Goal: Find specific page/section: Find specific page/section

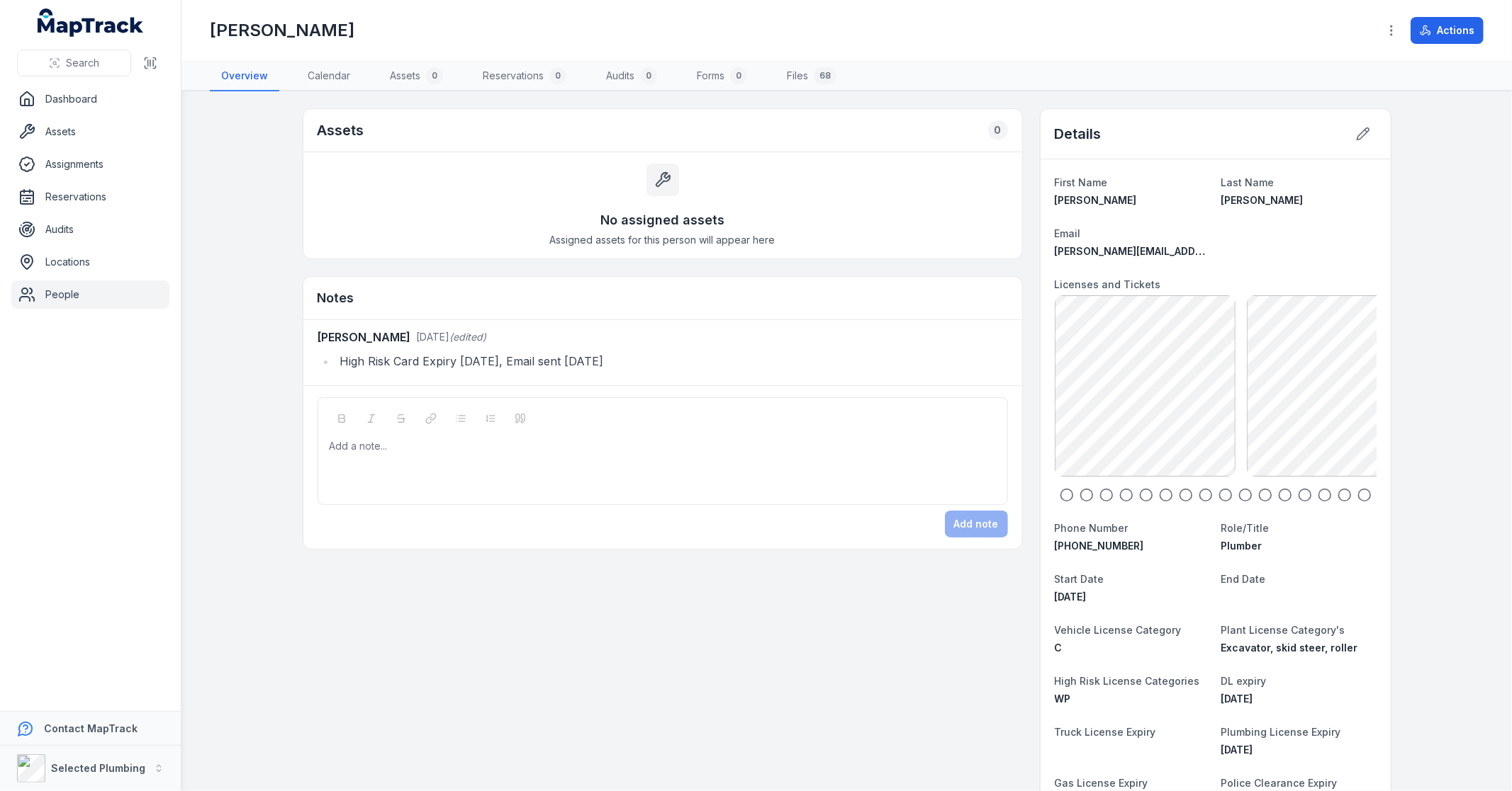
click at [1059, 498] on icon "button" at bounding box center [1066, 495] width 14 height 14
click at [1079, 498] on icon "button" at bounding box center [1086, 495] width 14 height 14
click at [1107, 498] on icon "button" at bounding box center [1106, 495] width 14 height 14
click at [1122, 495] on icon "button" at bounding box center [1125, 495] width 14 height 14
click at [1159, 497] on icon "button" at bounding box center [1166, 495] width 14 height 14
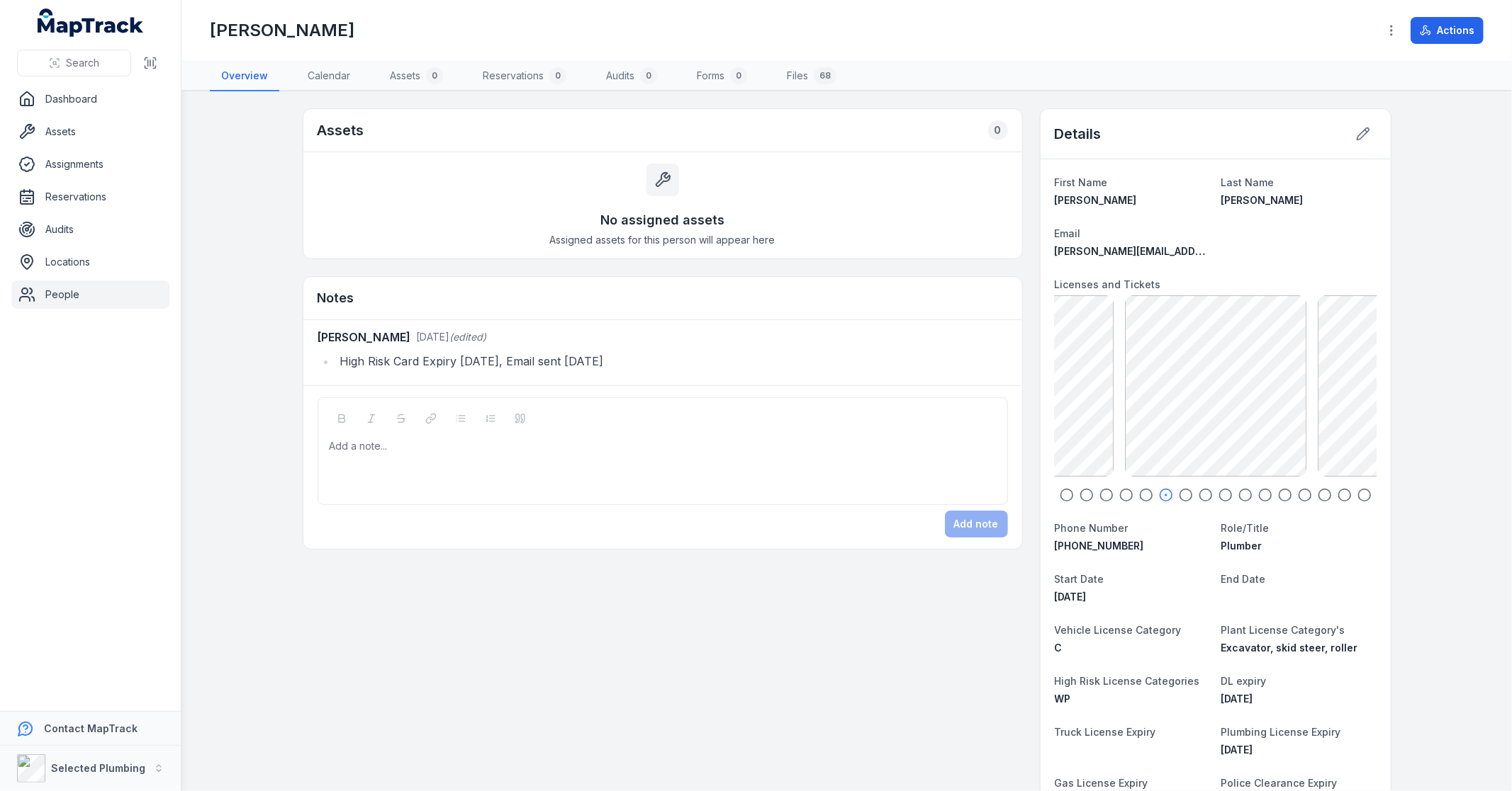
click at [1180, 498] on icon "button" at bounding box center [1185, 495] width 14 height 14
click at [1218, 492] on icon "button" at bounding box center [1225, 495] width 14 height 14
click at [1242, 498] on icon "button" at bounding box center [1245, 495] width 14 height 14
click at [1259, 500] on circle "button" at bounding box center [1264, 495] width 12 height 12
click at [1280, 500] on icon "button" at bounding box center [1285, 495] width 14 height 14
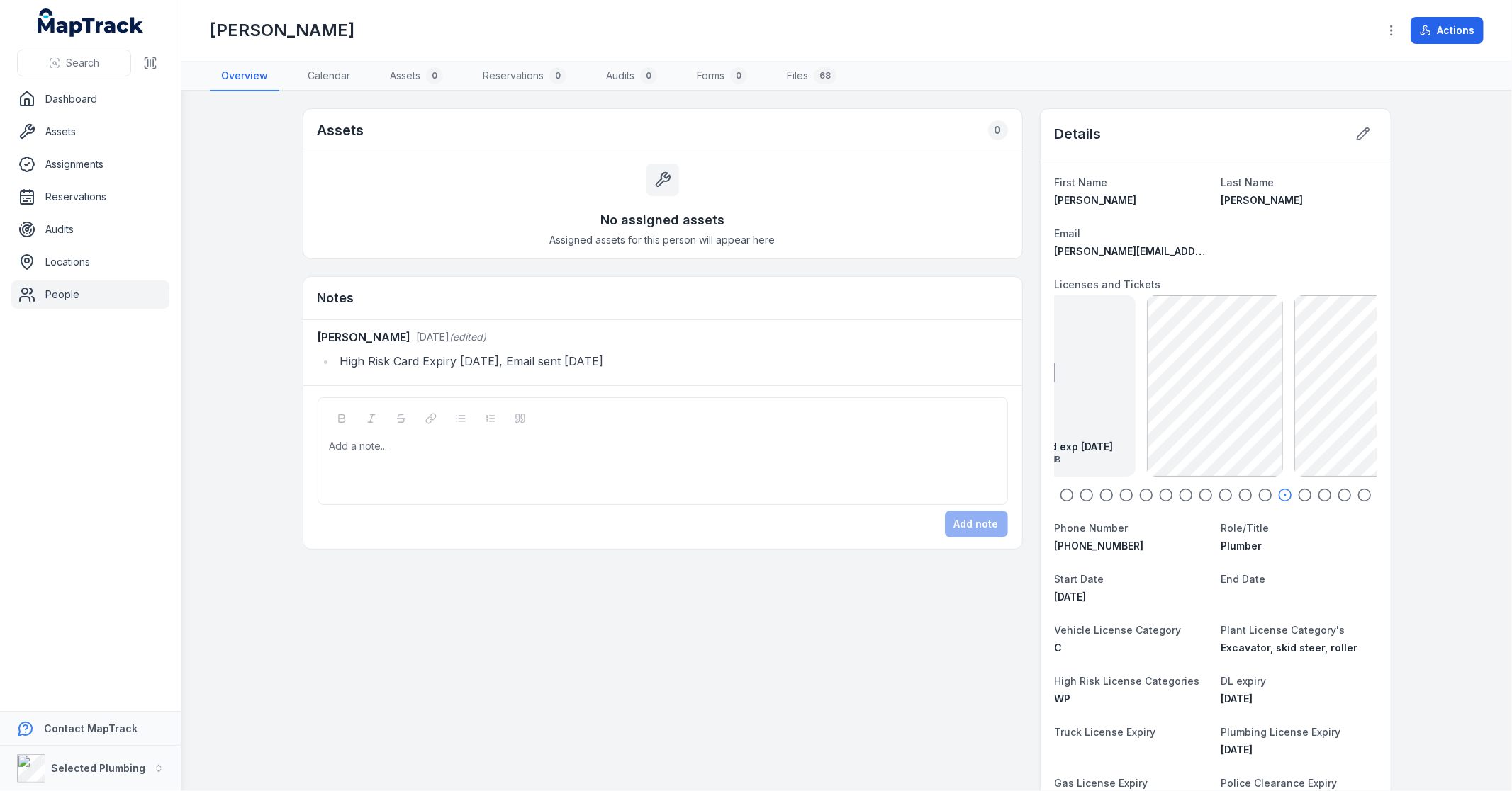
click at [1298, 500] on icon "button" at bounding box center [1305, 495] width 14 height 14
click at [1317, 497] on icon "button" at bounding box center [1324, 495] width 14 height 14
click at [1339, 497] on icon "button" at bounding box center [1344, 495] width 14 height 14
click at [1358, 498] on icon "button" at bounding box center [1364, 495] width 14 height 14
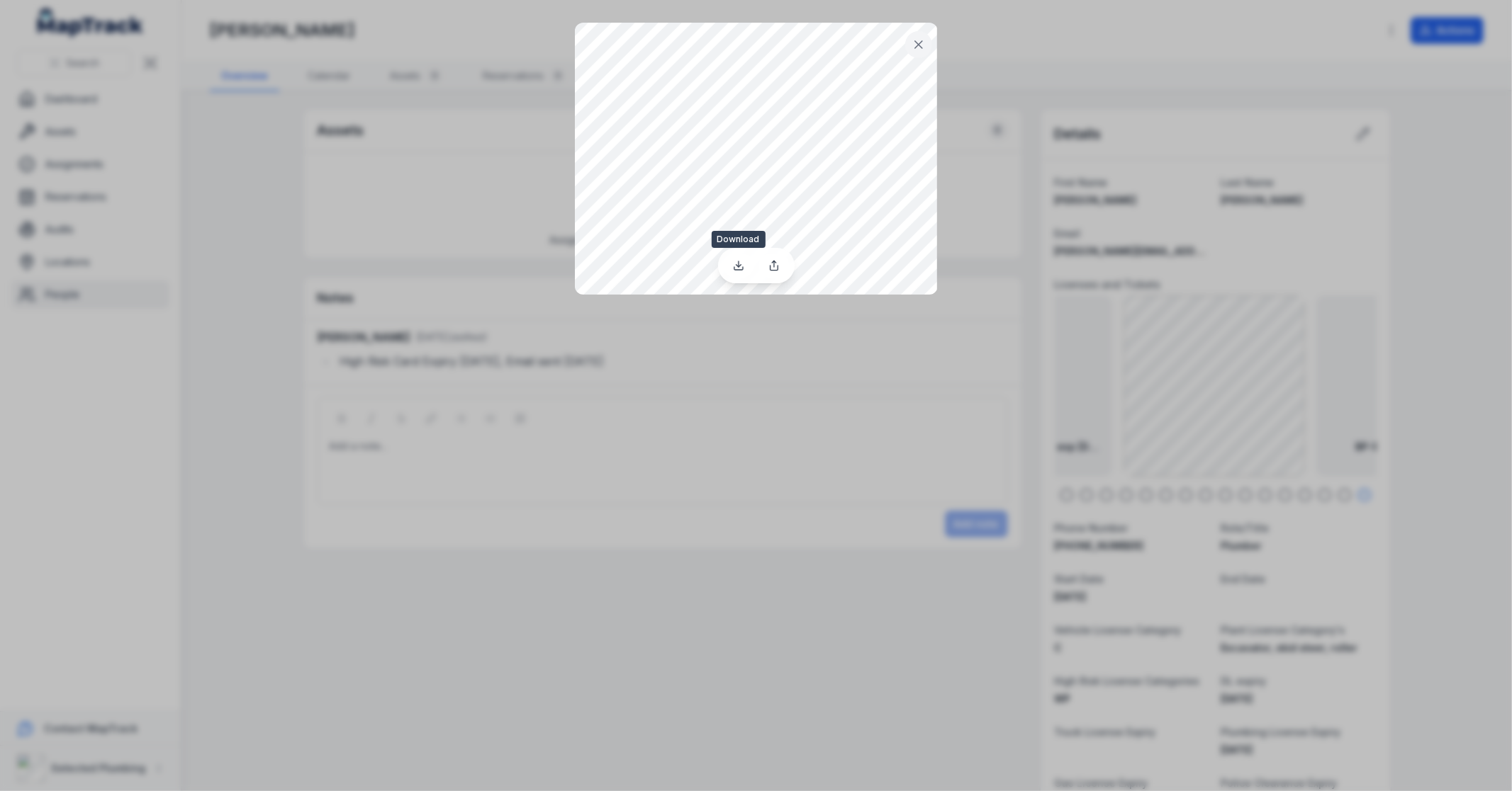
click at [731, 262] on link at bounding box center [738, 265] width 30 height 24
click at [921, 56] on button at bounding box center [918, 45] width 27 height 27
